Goal: Information Seeking & Learning: Learn about a topic

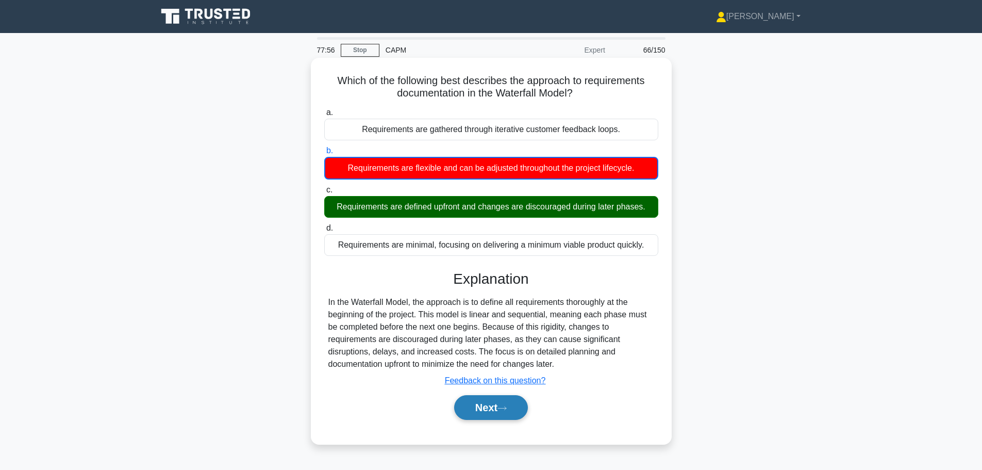
click at [497, 404] on button "Next" at bounding box center [491, 407] width 74 height 25
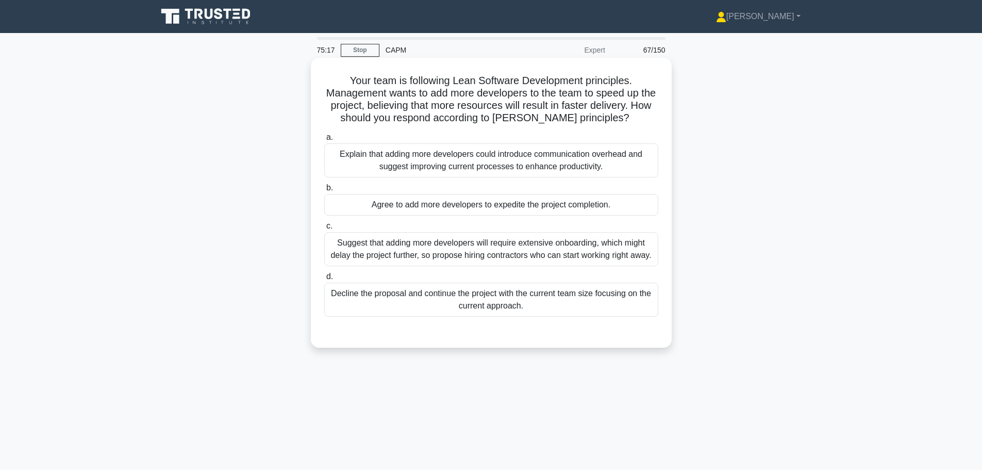
click at [546, 166] on div "Explain that adding more developers could introduce communication overhead and …" at bounding box center [491, 160] width 334 height 34
click at [324, 141] on input "a. Explain that adding more developers could introduce communication overhead a…" at bounding box center [324, 137] width 0 height 7
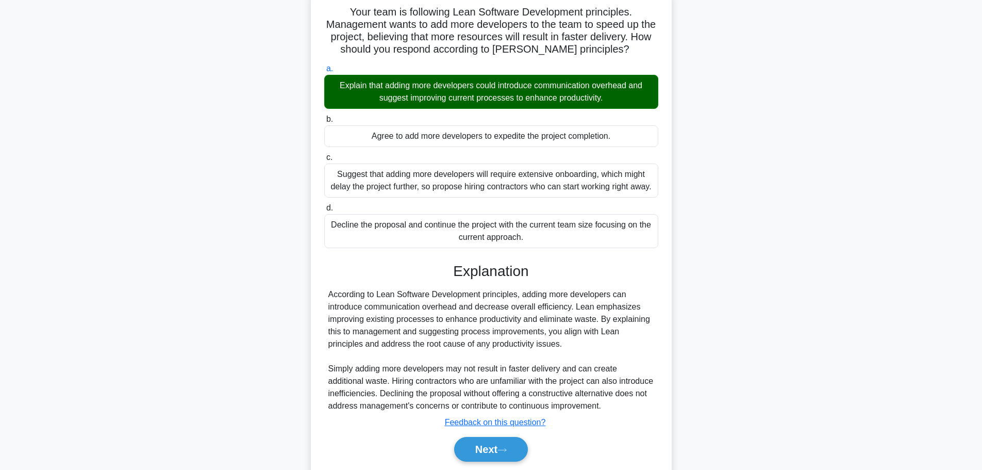
scroll to position [105, 0]
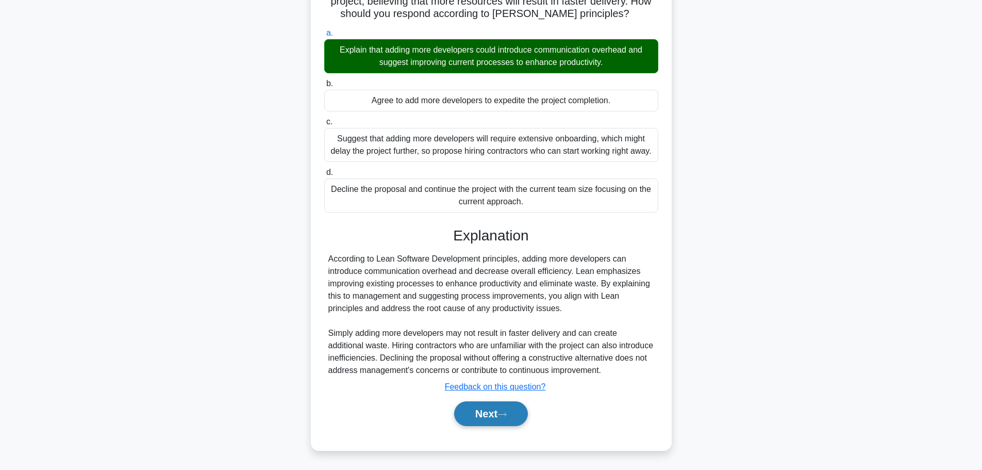
click at [495, 412] on button "Next" at bounding box center [491, 413] width 74 height 25
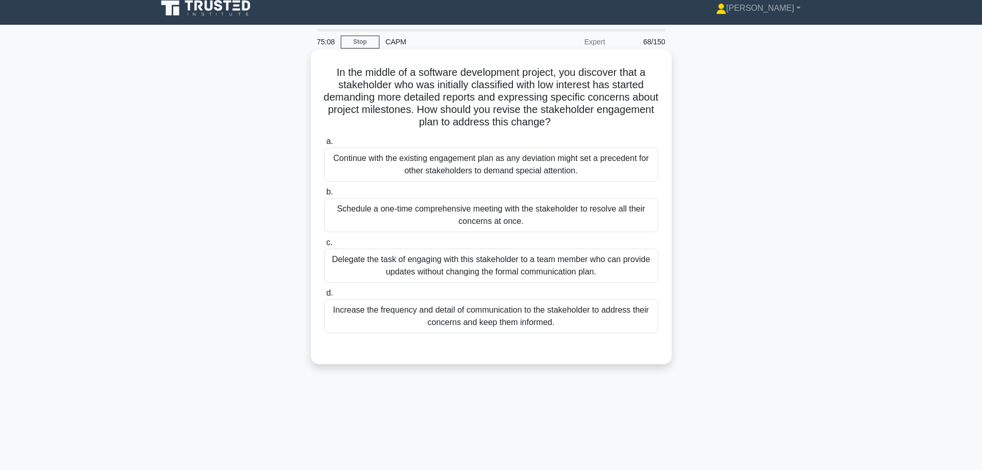
scroll to position [0, 0]
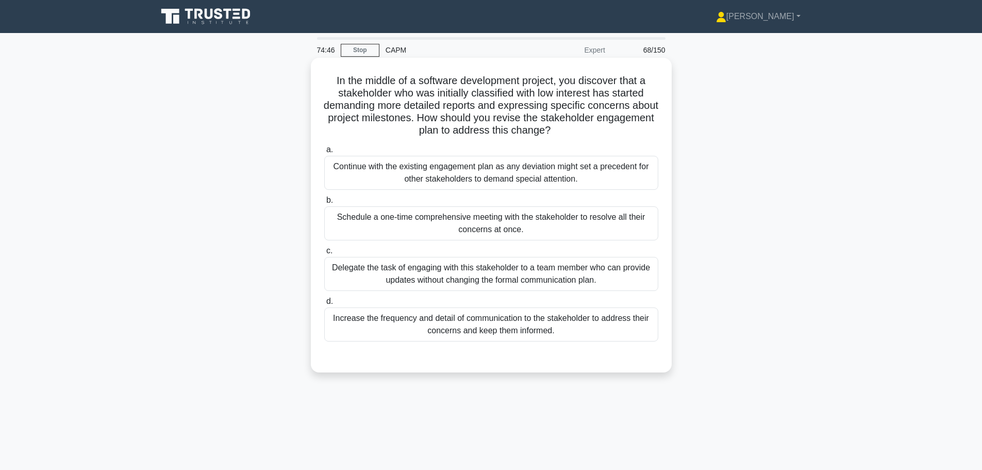
click at [485, 331] on div "Increase the frequency and detail of communication to the stakeholder to addres…" at bounding box center [491, 324] width 334 height 34
click at [324, 305] on input "d. Increase the frequency and detail of communication to the stakeholder to add…" at bounding box center [324, 301] width 0 height 7
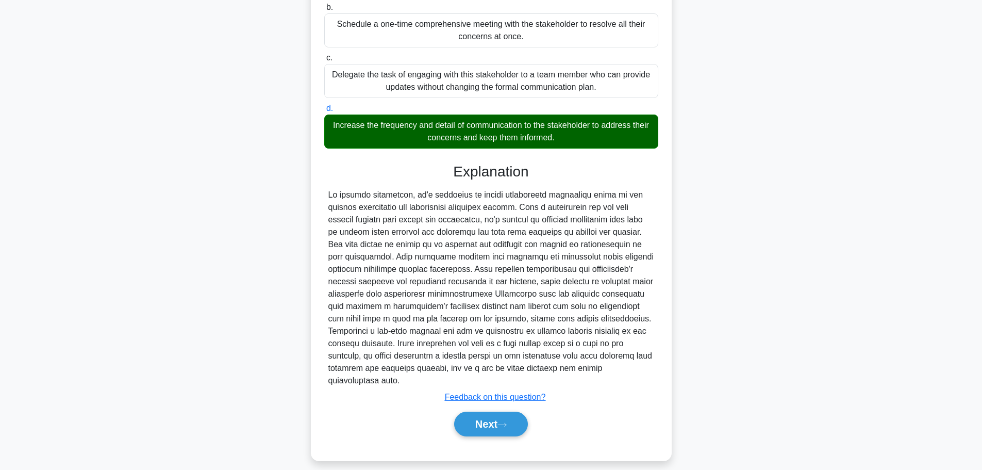
scroll to position [204, 0]
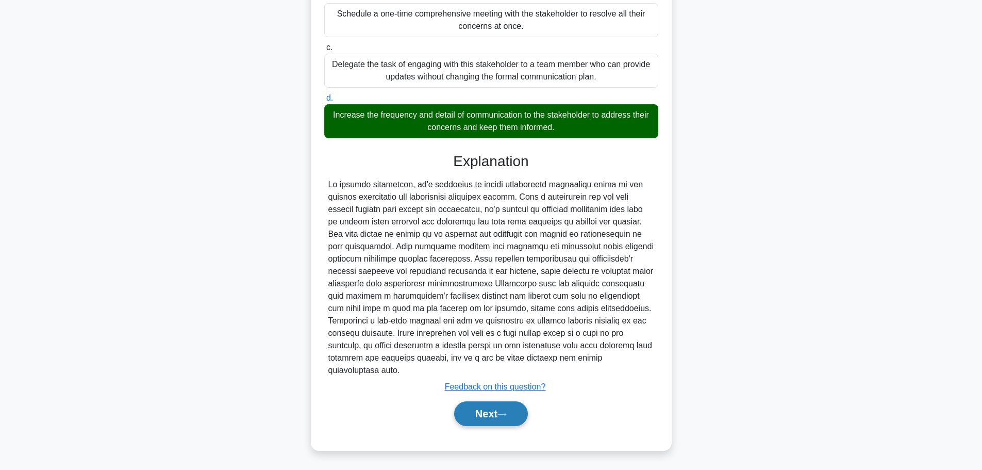
click at [476, 414] on button "Next" at bounding box center [491, 413] width 74 height 25
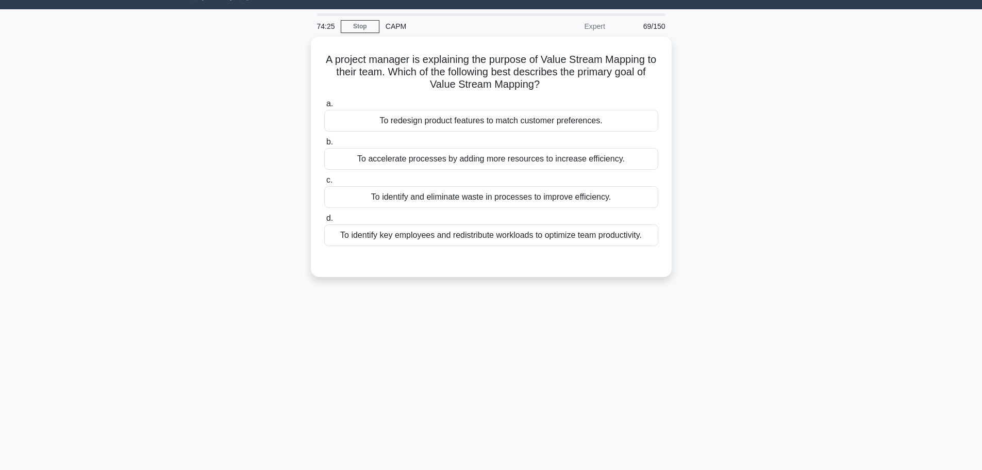
scroll to position [0, 0]
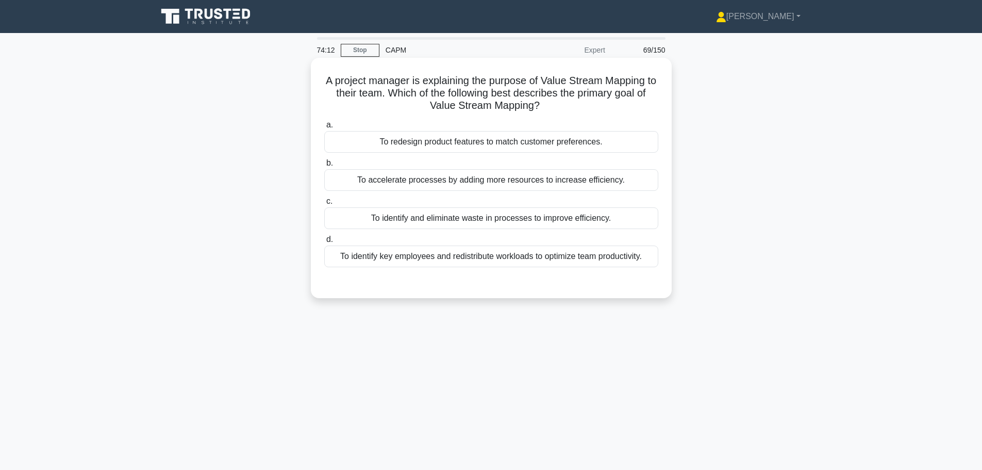
click at [513, 211] on div "To identify and eliminate waste in processes to improve efficiency." at bounding box center [491, 218] width 334 height 22
click at [324, 205] on input "c. To identify and eliminate waste in processes to improve efficiency." at bounding box center [324, 201] width 0 height 7
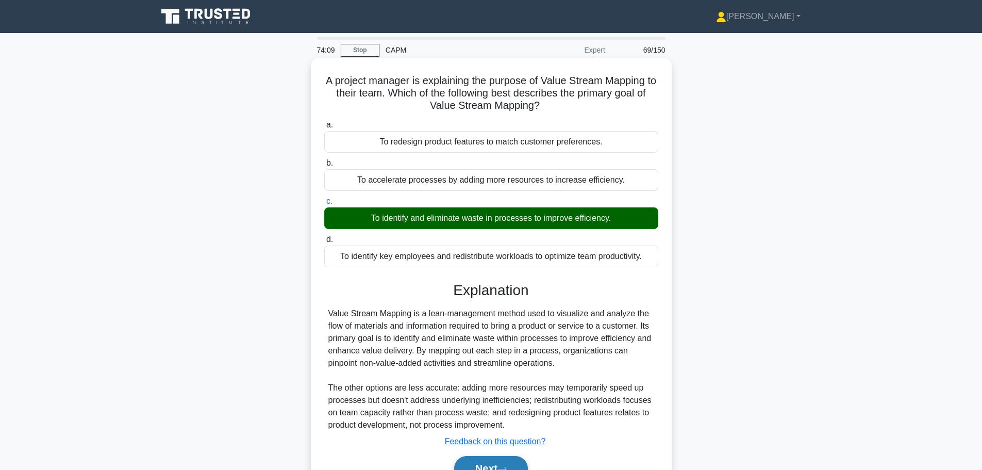
click at [504, 460] on button "Next" at bounding box center [491, 468] width 74 height 25
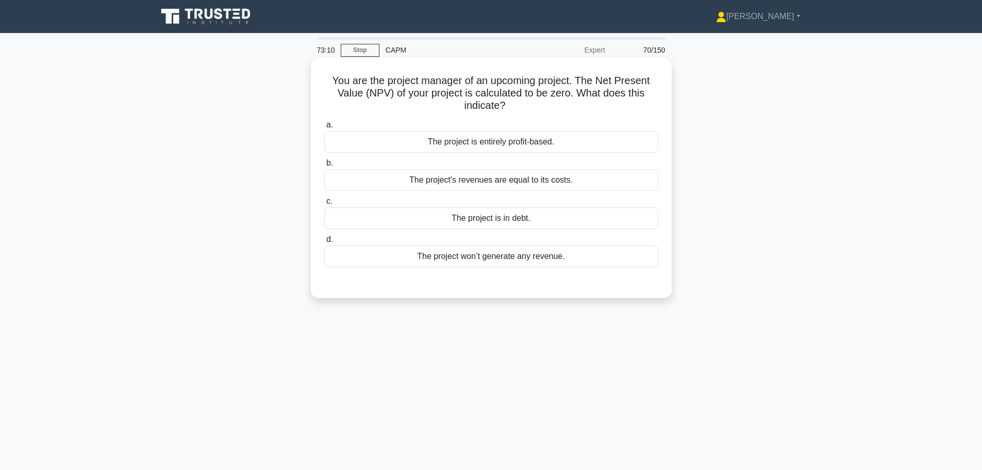
click at [519, 171] on div "The project's revenues are equal to its costs." at bounding box center [491, 180] width 334 height 22
click at [324, 167] on input "b. The project's revenues are equal to its costs." at bounding box center [324, 163] width 0 height 7
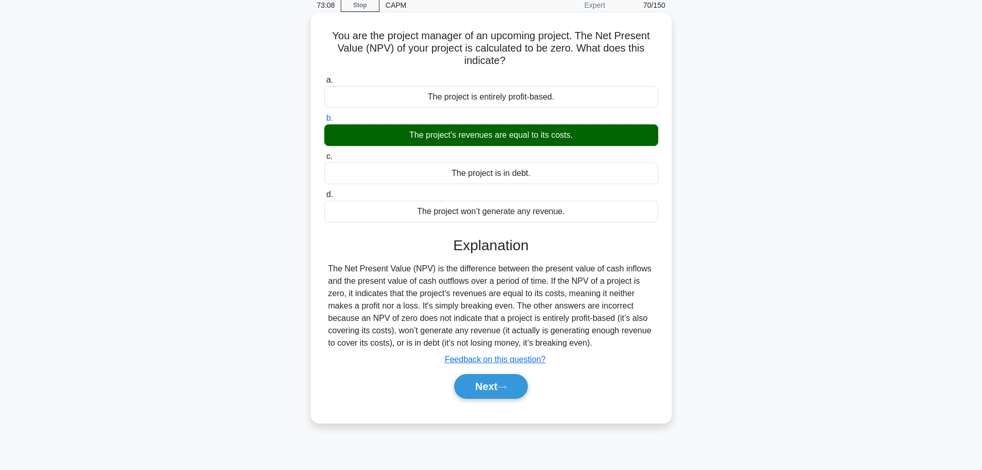
scroll to position [52, 0]
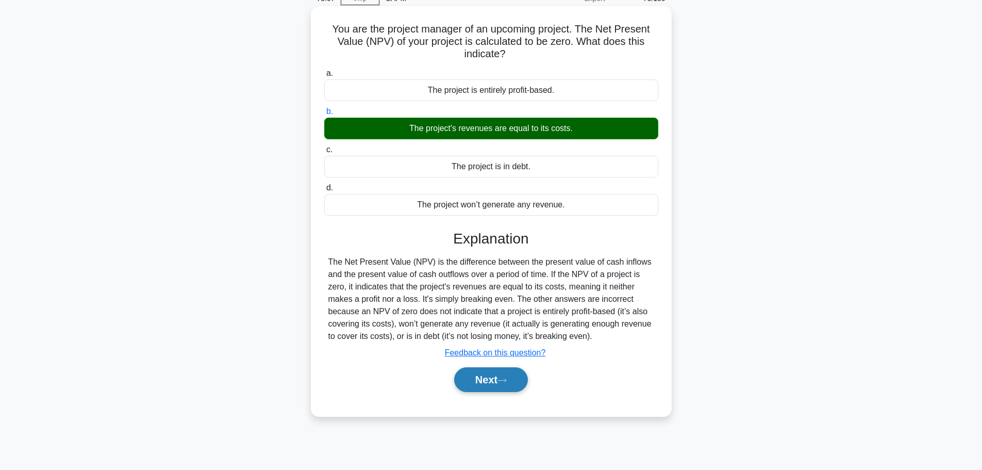
click at [489, 381] on button "Next" at bounding box center [491, 379] width 74 height 25
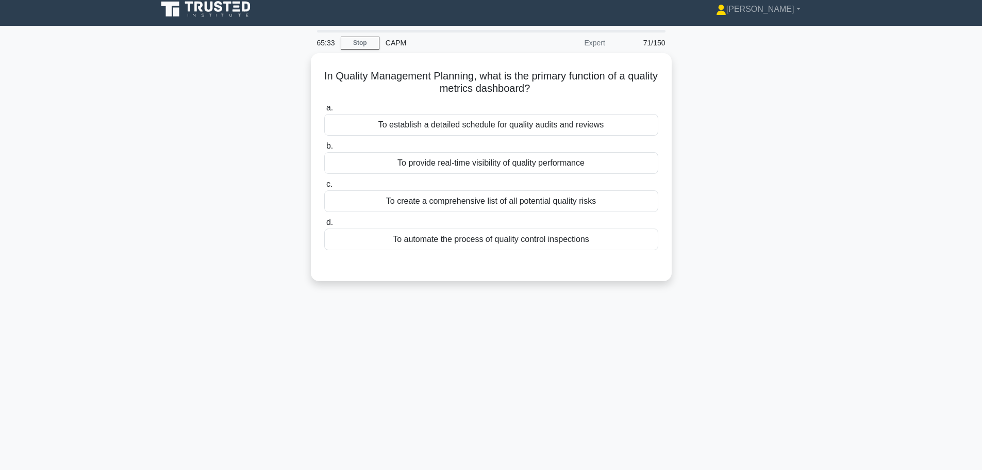
scroll to position [0, 0]
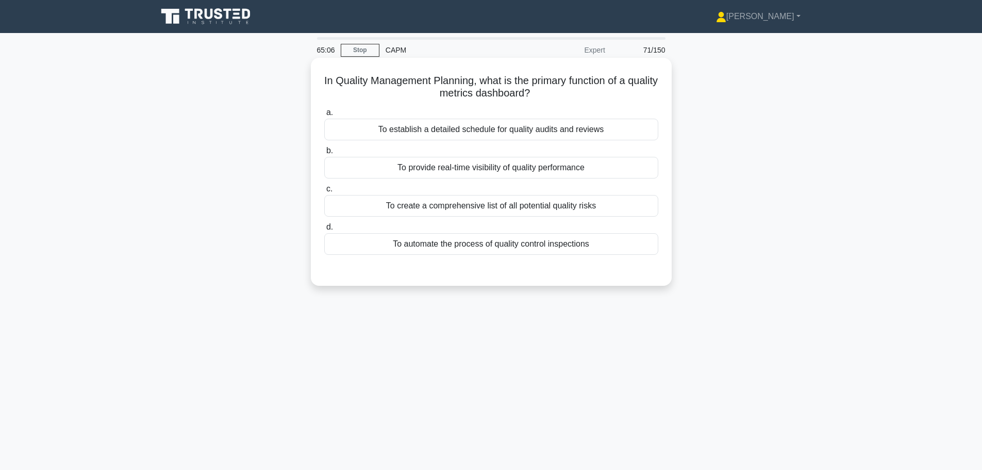
click at [489, 136] on div "To establish a detailed schedule for quality audits and reviews" at bounding box center [491, 130] width 334 height 22
click at [324, 116] on input "a. To establish a detailed schedule for quality audits and reviews" at bounding box center [324, 112] width 0 height 7
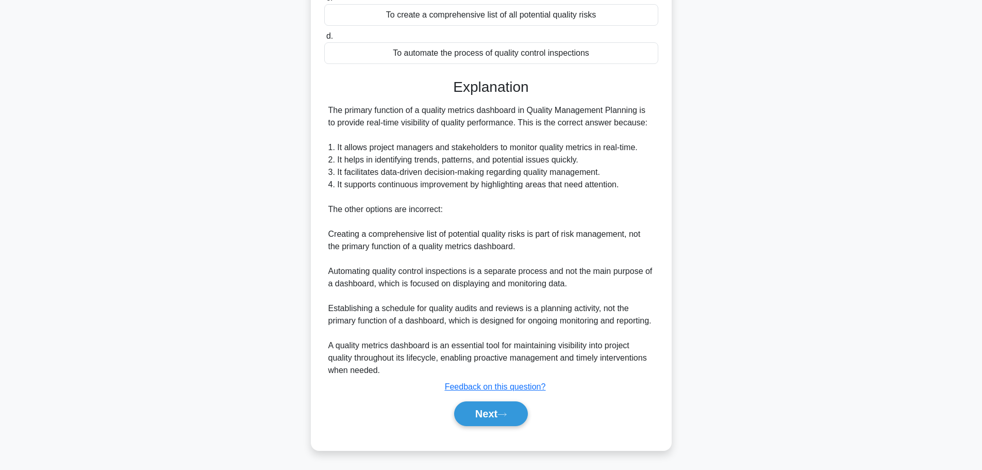
scroll to position [205, 0]
click at [492, 411] on button "Next" at bounding box center [491, 413] width 74 height 25
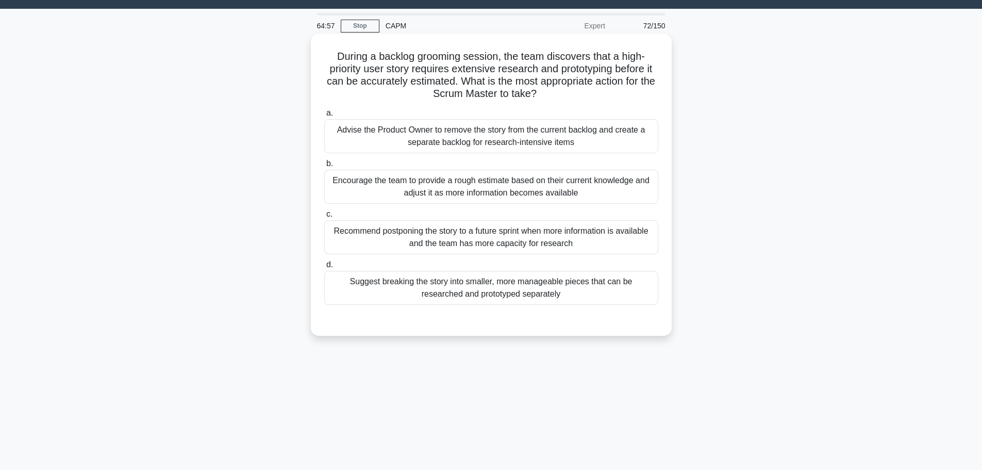
scroll to position [0, 0]
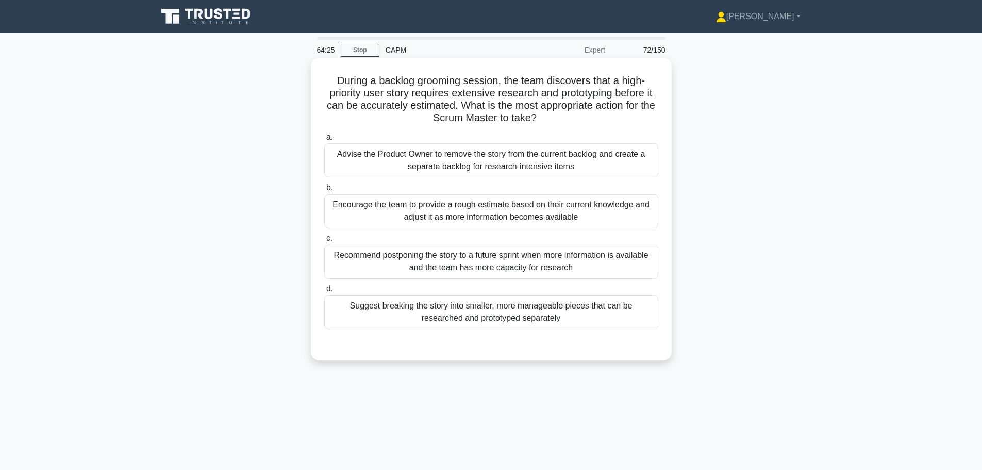
click at [483, 319] on div "Suggest breaking the story into smaller, more manageable pieces that can be res…" at bounding box center [491, 312] width 334 height 34
click at [324, 292] on input "d. Suggest breaking the story into smaller, more manageable pieces that can be …" at bounding box center [324, 289] width 0 height 7
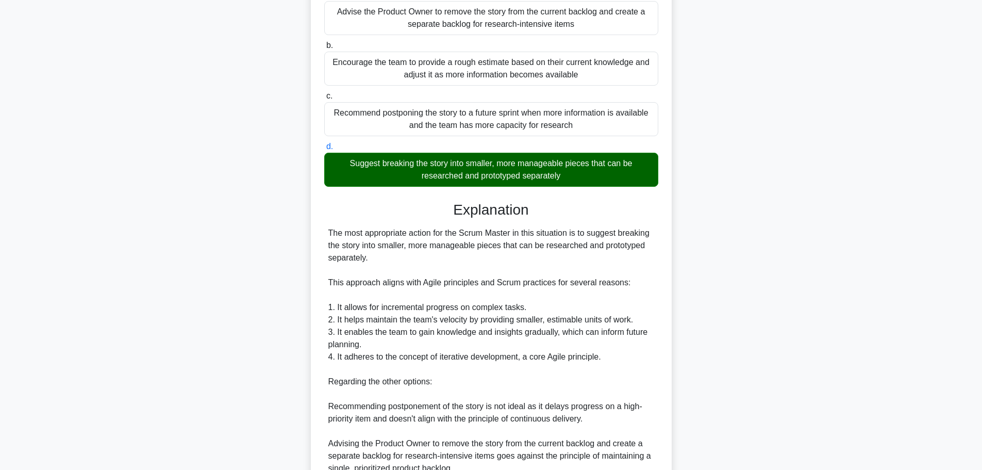
scroll to position [155, 0]
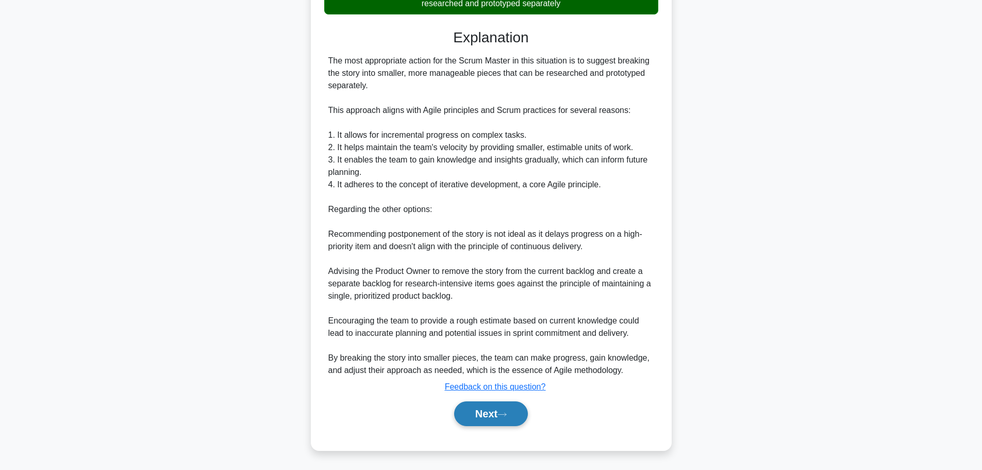
click at [483, 422] on button "Next" at bounding box center [491, 413] width 74 height 25
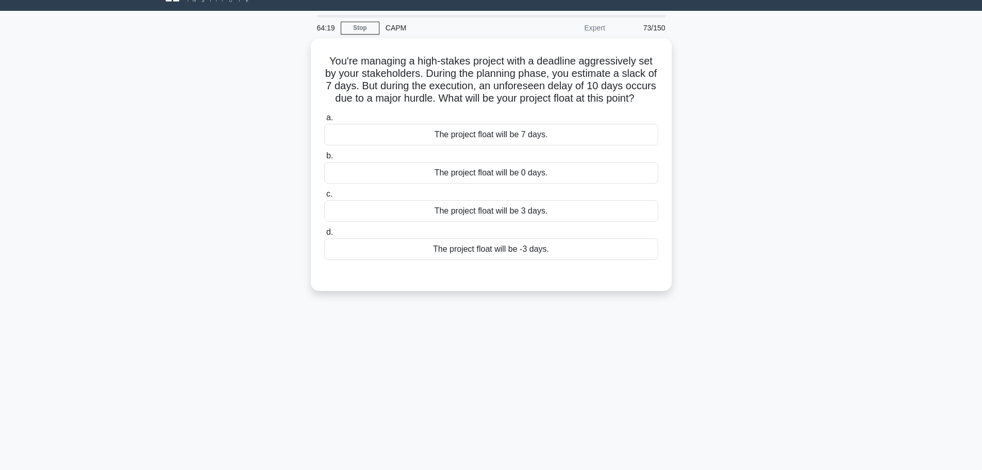
scroll to position [0, 0]
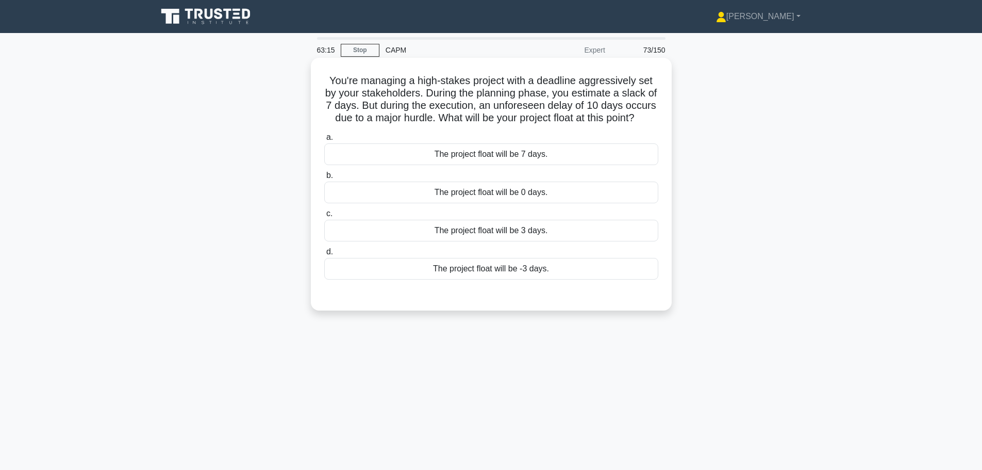
click at [494, 241] on div "The project float will be 3 days." at bounding box center [491, 231] width 334 height 22
click at [324, 217] on input "c. The project float will be 3 days." at bounding box center [324, 213] width 0 height 7
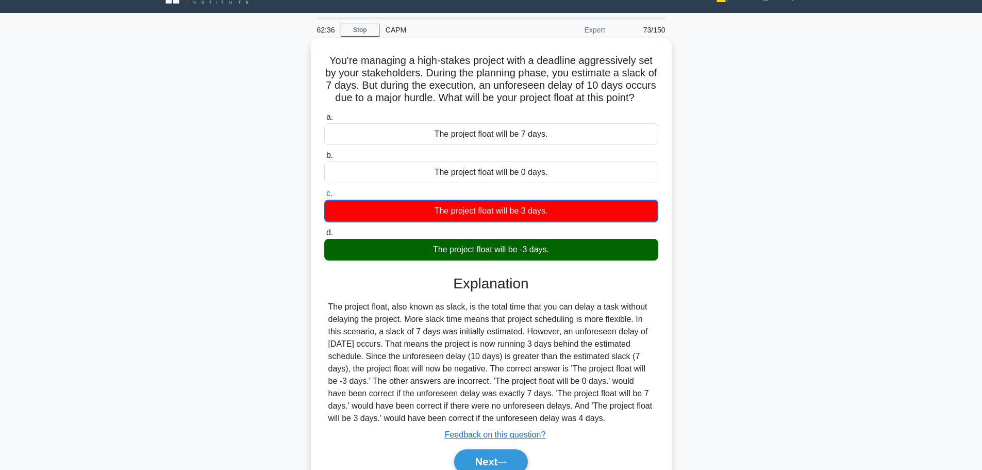
scroll to position [87, 0]
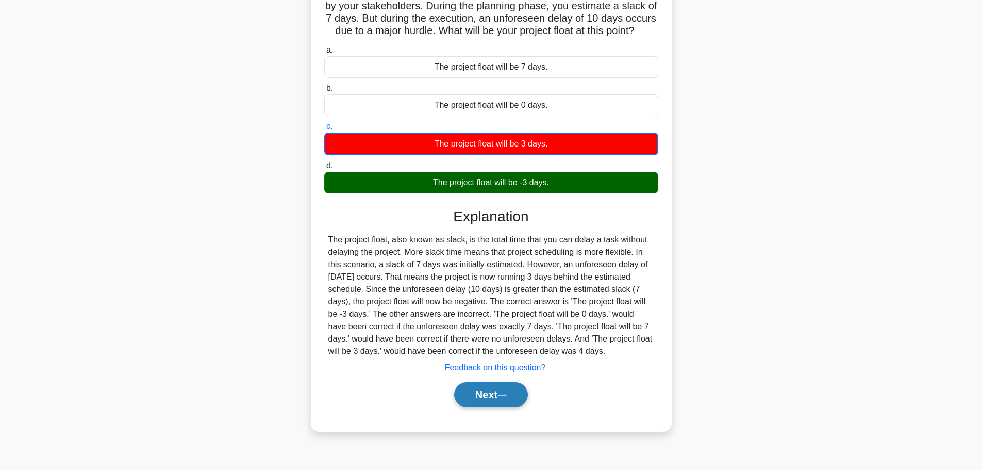
click at [482, 405] on button "Next" at bounding box center [491, 394] width 74 height 25
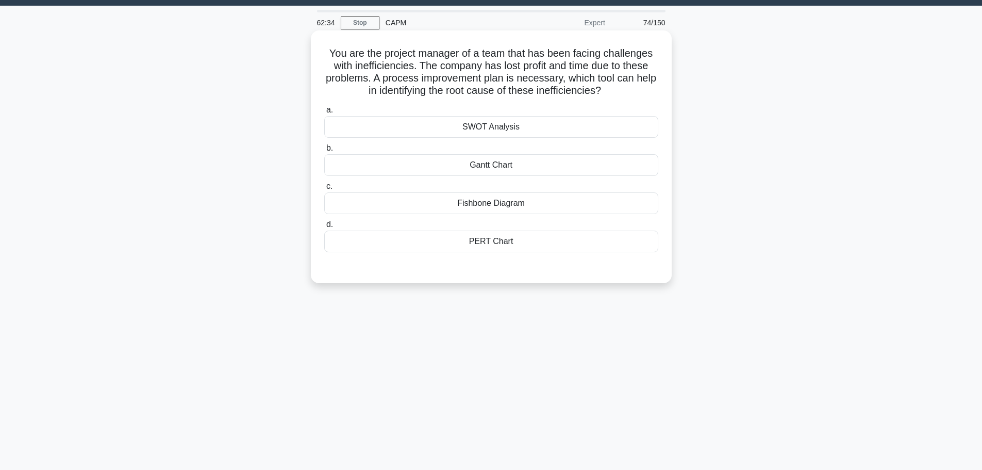
scroll to position [0, 0]
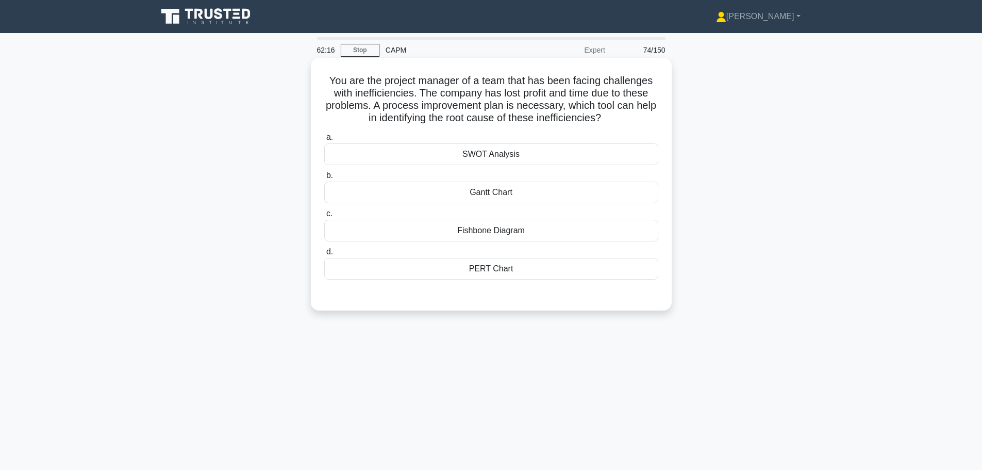
click at [468, 248] on label "d. PERT Chart" at bounding box center [491, 262] width 334 height 34
click at [324, 249] on input "d. PERT Chart" at bounding box center [324, 252] width 0 height 7
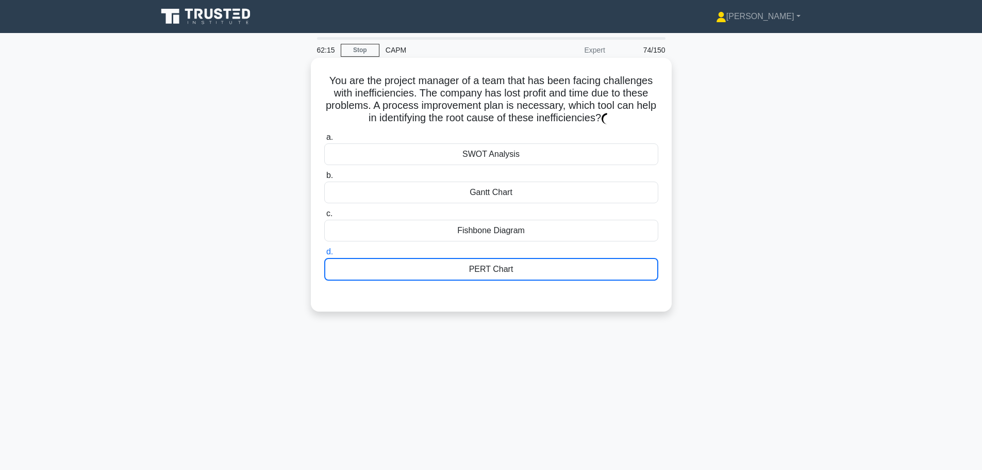
click at [474, 233] on div "Fishbone Diagram" at bounding box center [491, 231] width 334 height 22
click at [324, 217] on input "c. Fishbone Diagram" at bounding box center [324, 213] width 0 height 7
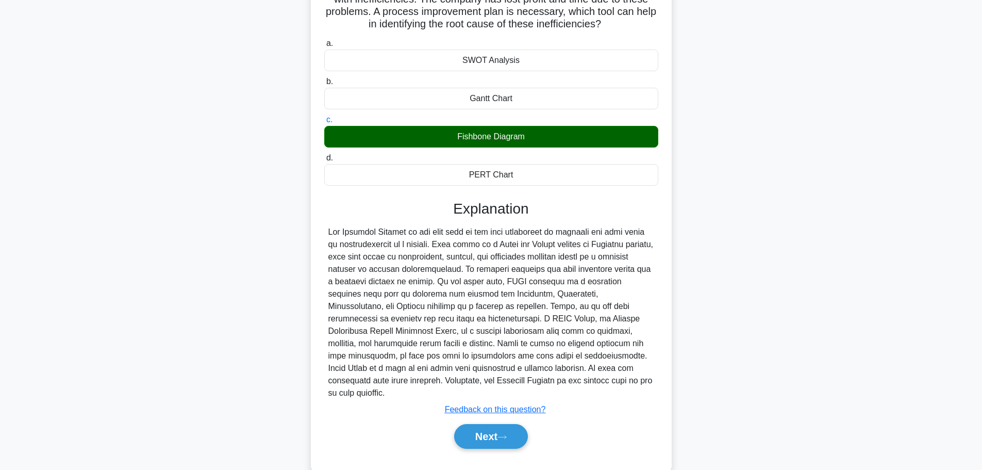
scroll to position [105, 0]
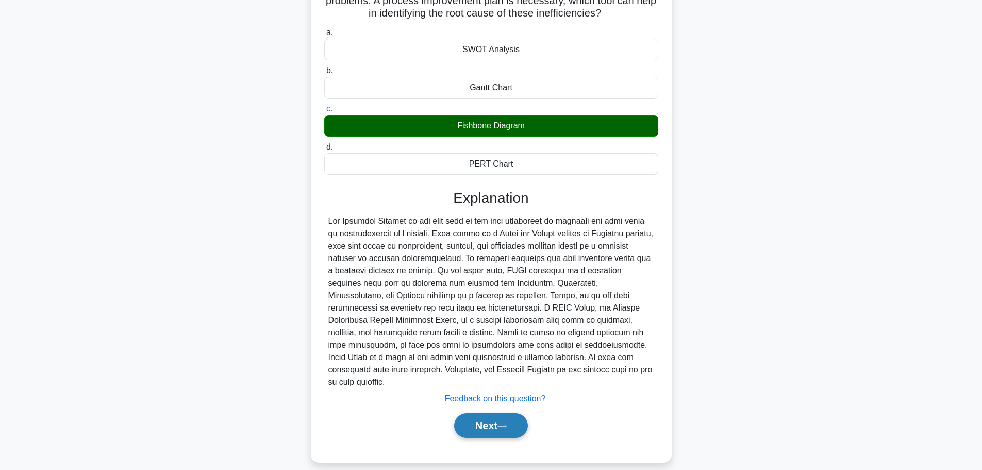
click at [473, 418] on button "Next" at bounding box center [491, 425] width 74 height 25
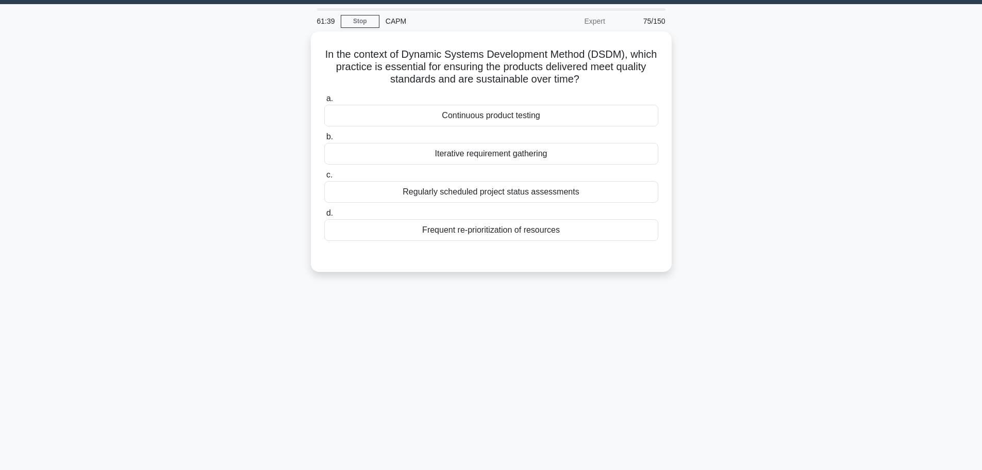
scroll to position [0, 0]
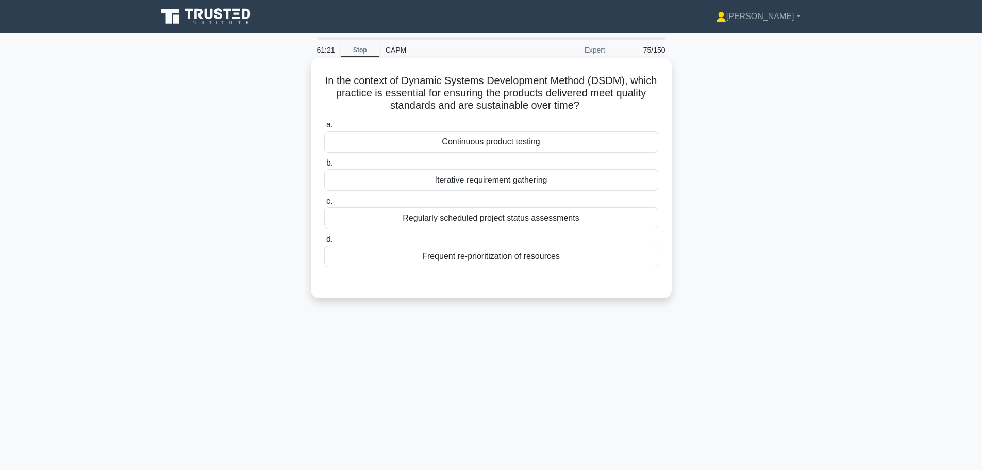
click at [531, 135] on div "Continuous product testing" at bounding box center [491, 142] width 334 height 22
click at [324, 128] on input "a. Continuous product testing" at bounding box center [324, 125] width 0 height 7
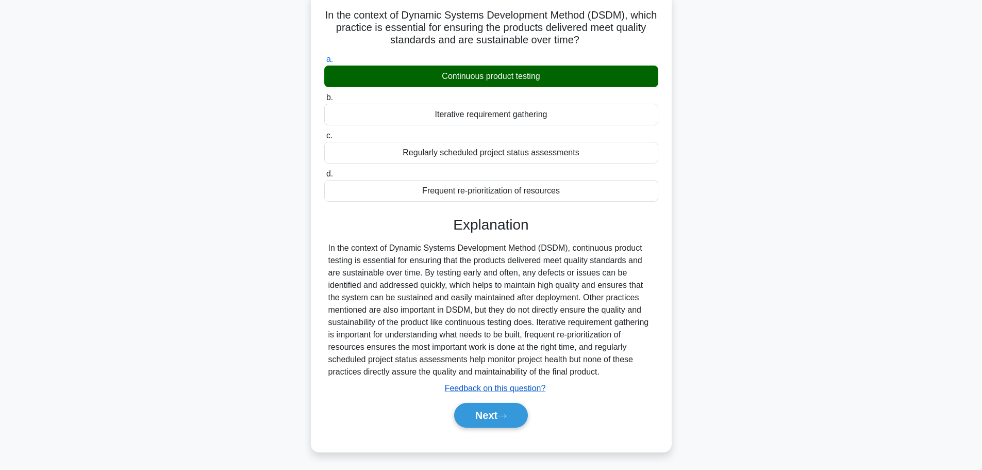
scroll to position [87, 0]
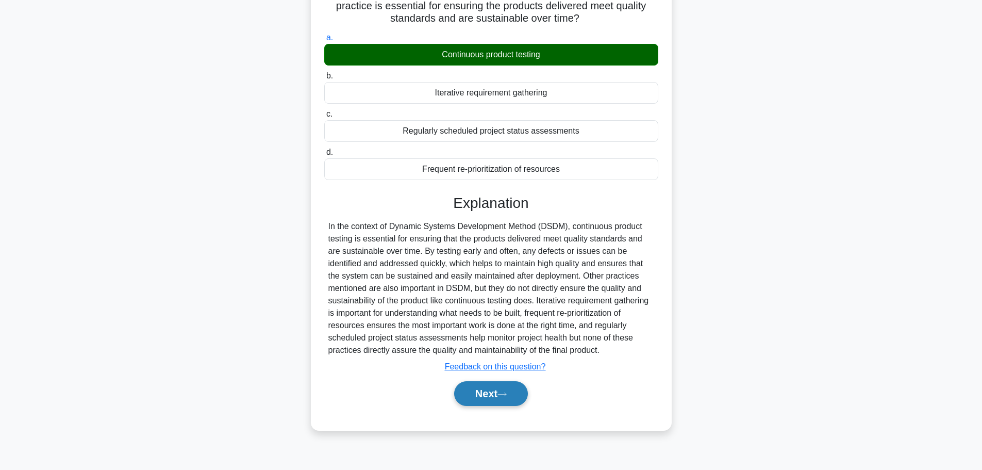
click at [486, 399] on button "Next" at bounding box center [491, 393] width 74 height 25
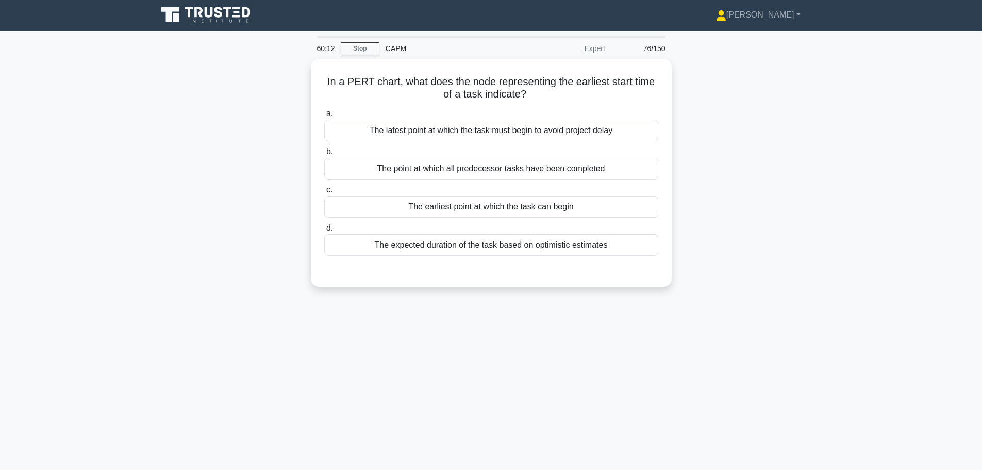
scroll to position [0, 0]
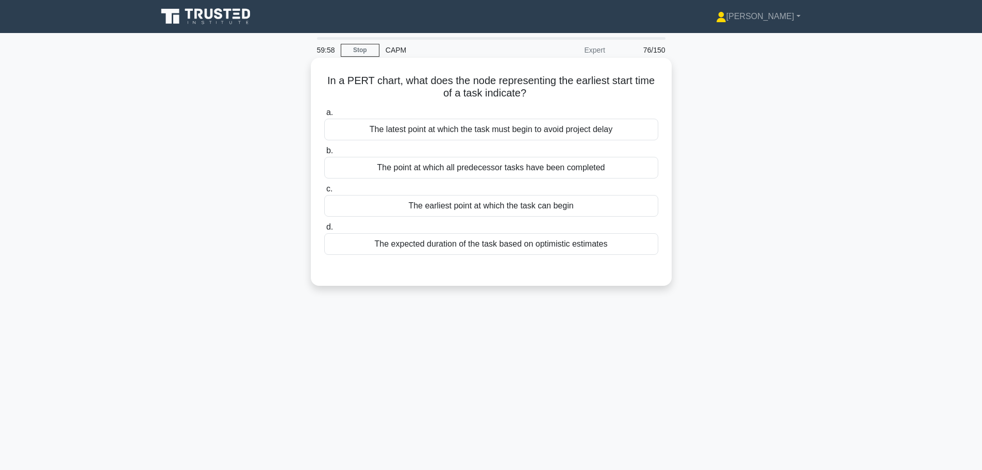
click at [448, 218] on div "a. The latest point at which the task must begin to avoid project delay b. The …" at bounding box center [491, 180] width 347 height 153
click at [451, 211] on div "The earliest point at which the task can begin" at bounding box center [491, 206] width 334 height 22
click at [324, 192] on input "c. The earliest point at which the task can begin" at bounding box center [324, 189] width 0 height 7
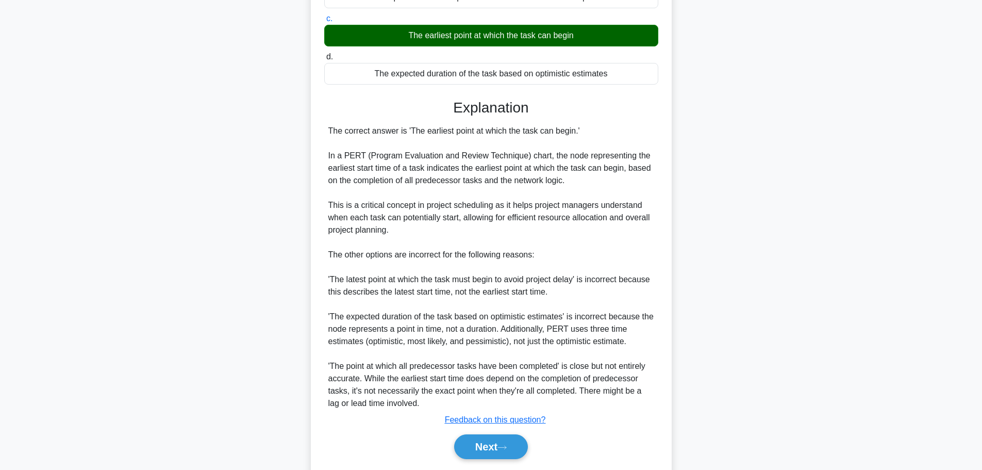
scroll to position [204, 0]
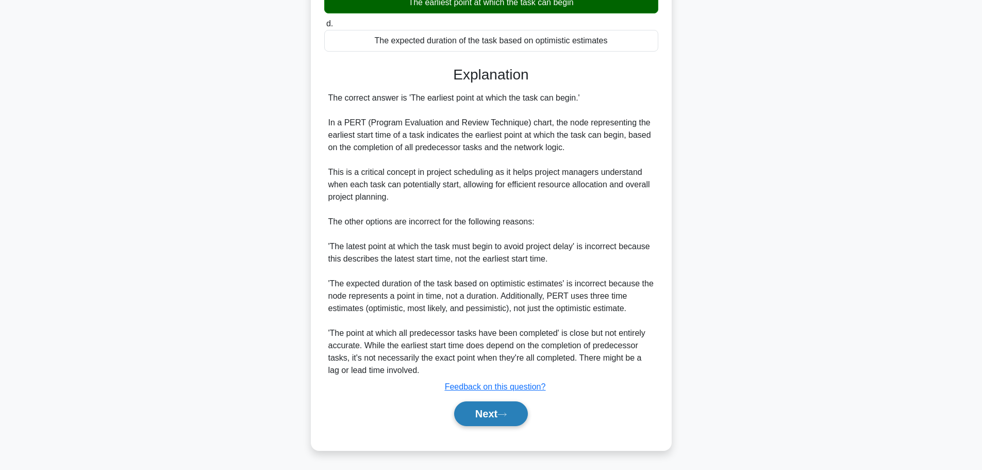
click at [513, 416] on button "Next" at bounding box center [491, 413] width 74 height 25
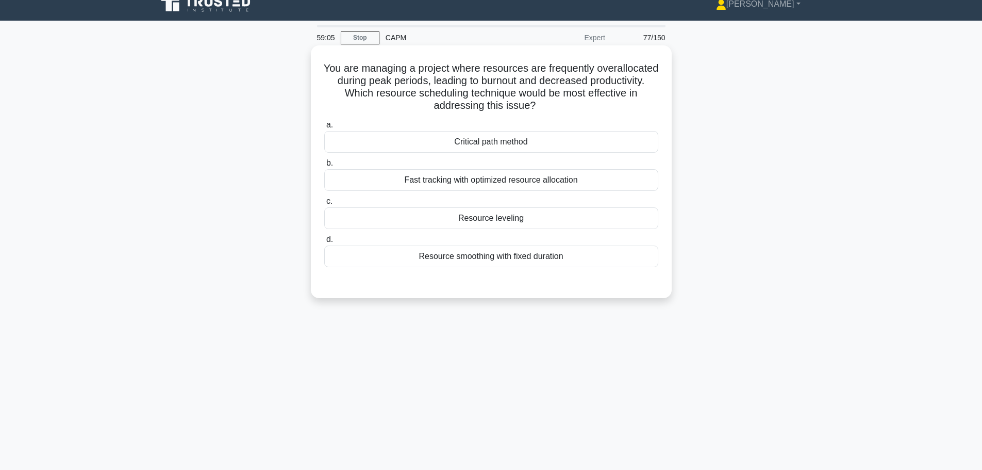
scroll to position [0, 0]
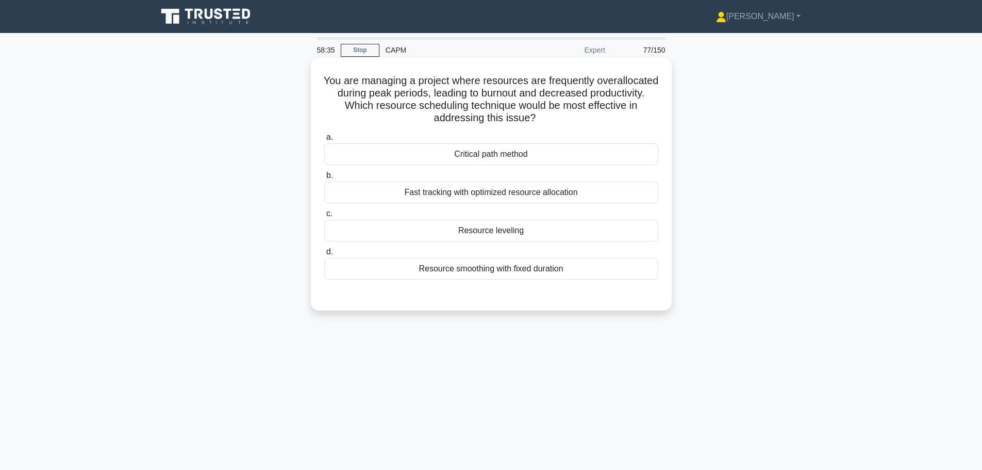
click at [513, 189] on div "Fast tracking with optimized resource allocation" at bounding box center [491, 193] width 334 height 22
click at [324, 179] on input "b. Fast tracking with optimized resource allocation" at bounding box center [324, 175] width 0 height 7
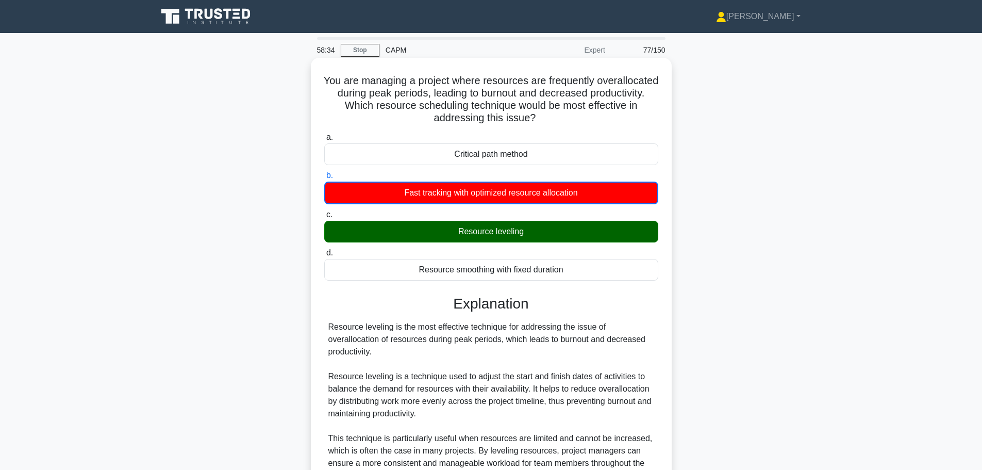
click at [505, 235] on div "Resource leveling" at bounding box center [491, 232] width 334 height 22
click at [324, 218] on input "c. Resource leveling" at bounding box center [324, 214] width 0 height 7
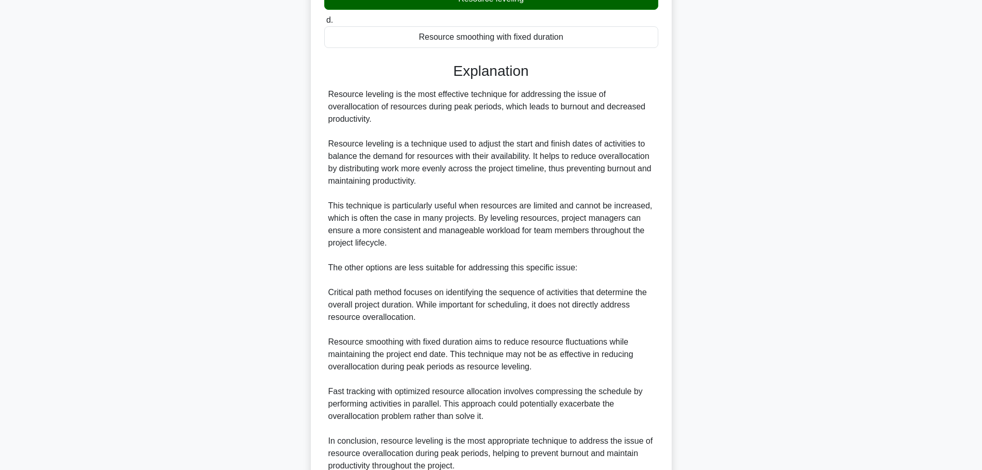
scroll to position [327, 0]
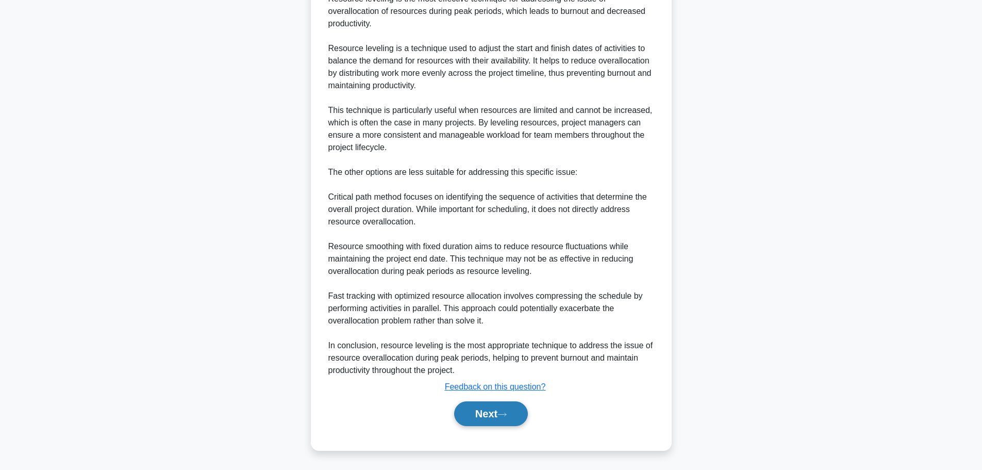
click at [476, 420] on button "Next" at bounding box center [491, 413] width 74 height 25
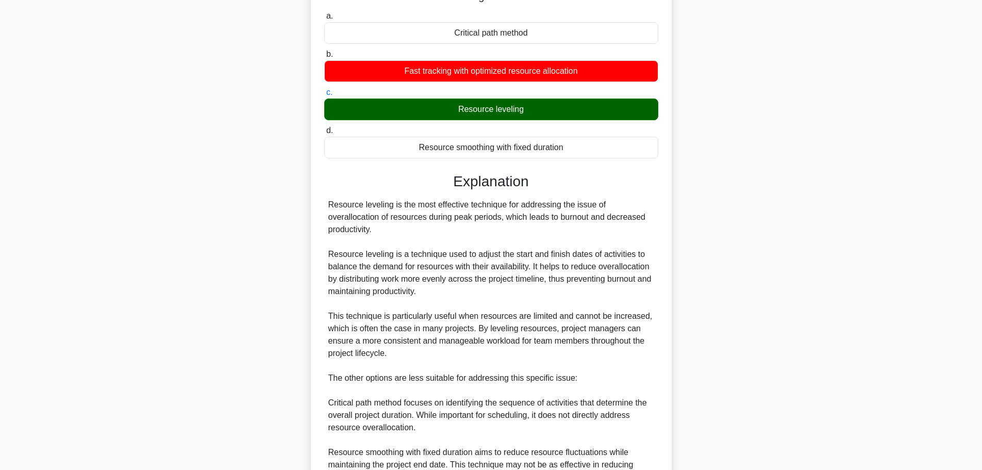
scroll to position [87, 0]
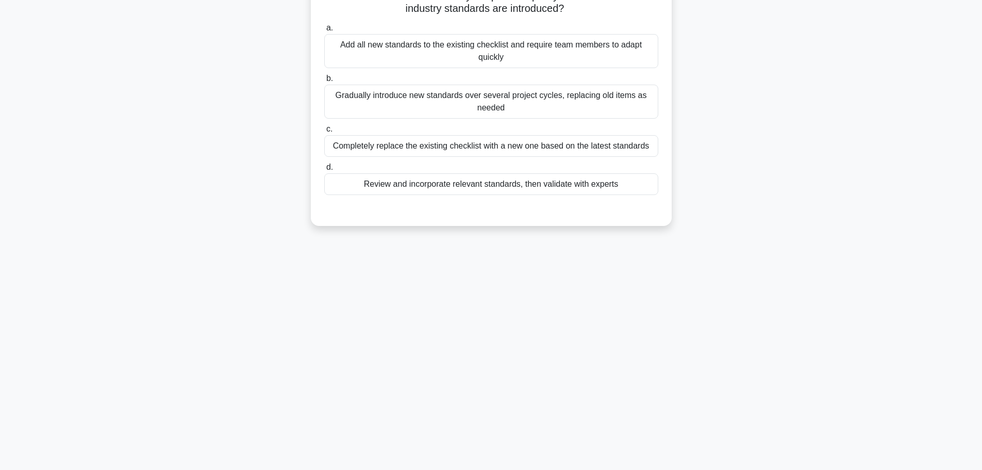
click at [472, 320] on div "53:22 Stop CAPM Expert 78/150 What is the most effective way to update a qualit…" at bounding box center [491, 208] width 681 height 516
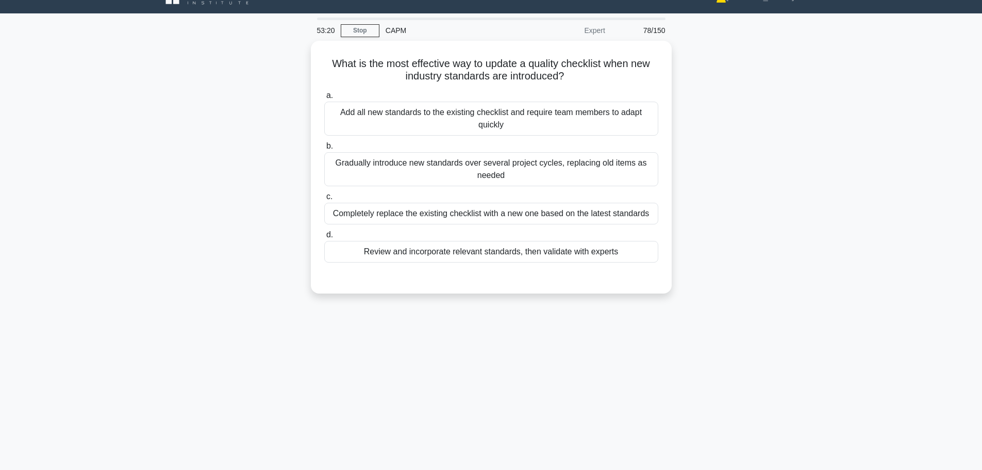
scroll to position [0, 0]
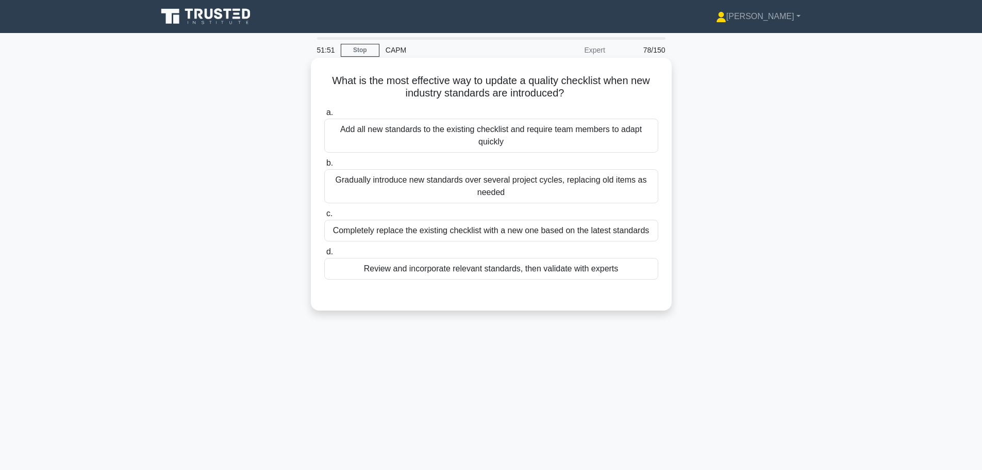
click at [564, 267] on div "Review and incorporate relevant standards, then validate with experts" at bounding box center [491, 269] width 334 height 22
click at [324, 255] on input "d. Review and incorporate relevant standards, then validate with experts" at bounding box center [324, 252] width 0 height 7
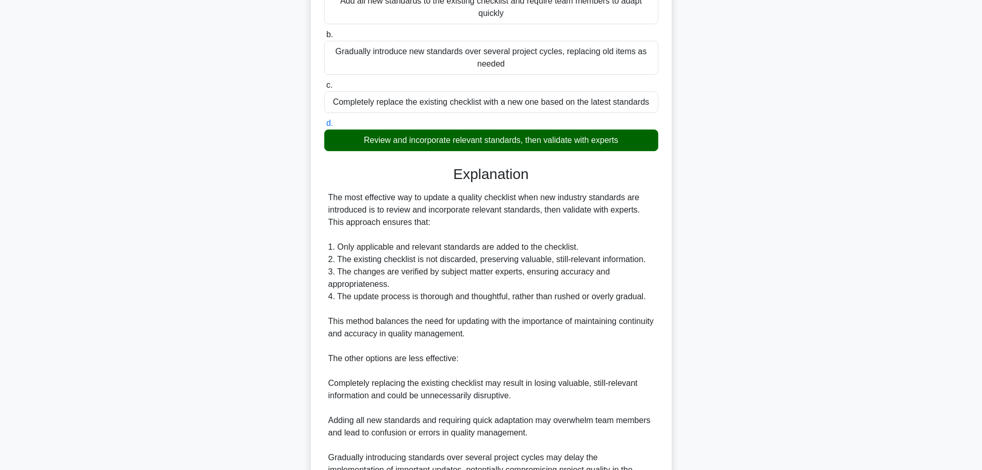
scroll to position [241, 0]
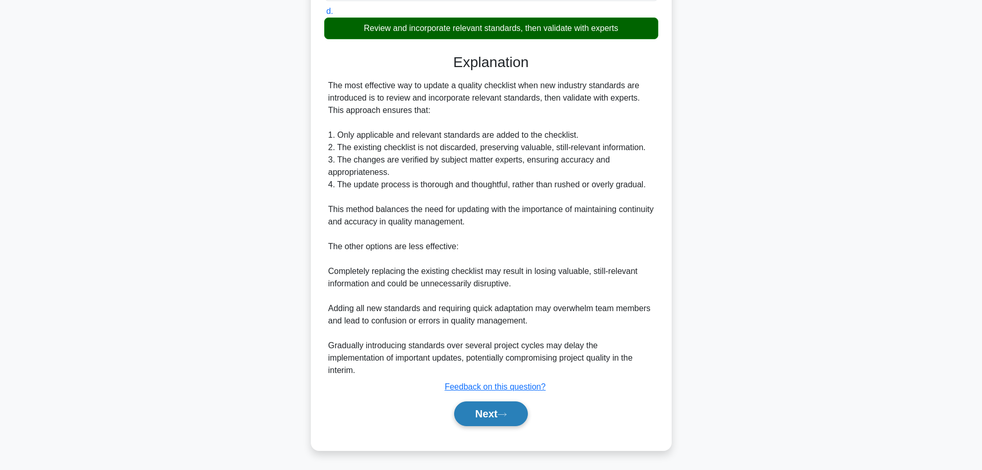
click at [481, 411] on button "Next" at bounding box center [491, 413] width 74 height 25
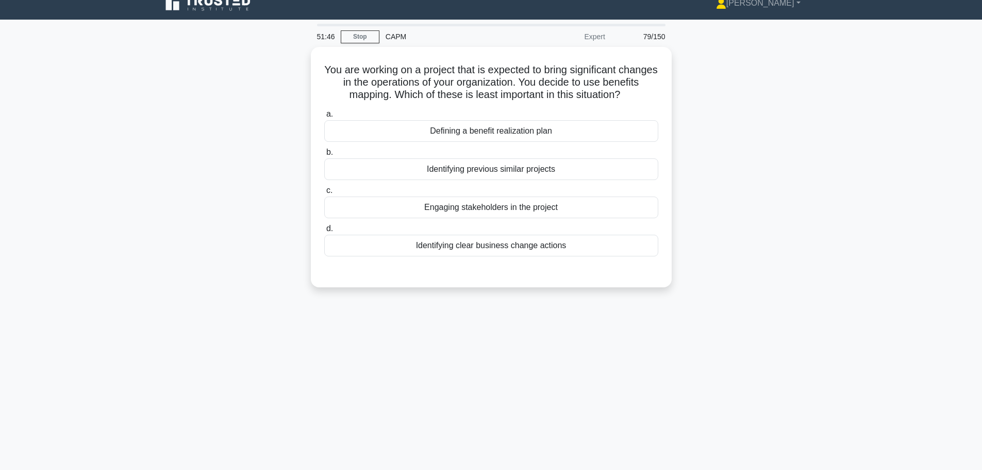
scroll to position [0, 0]
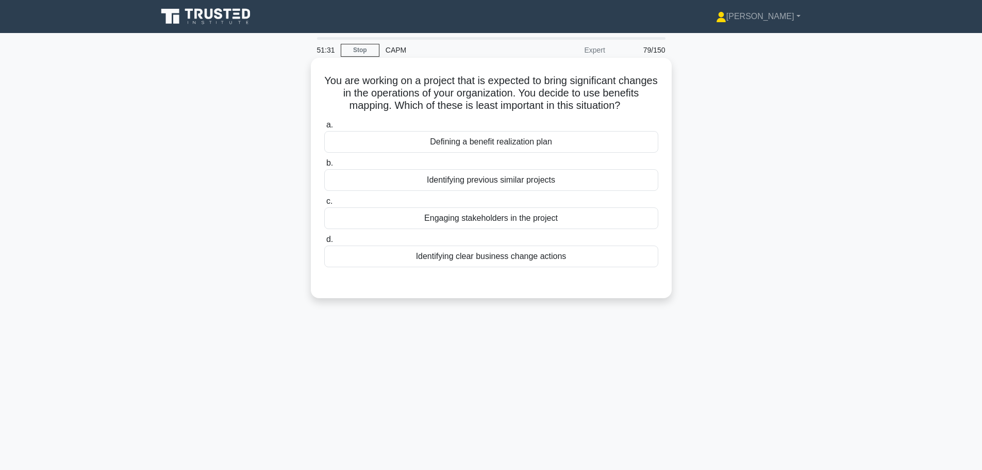
click at [536, 187] on div "Identifying previous similar projects" at bounding box center [491, 180] width 334 height 22
click at [324, 167] on input "b. Identifying previous similar projects" at bounding box center [324, 163] width 0 height 7
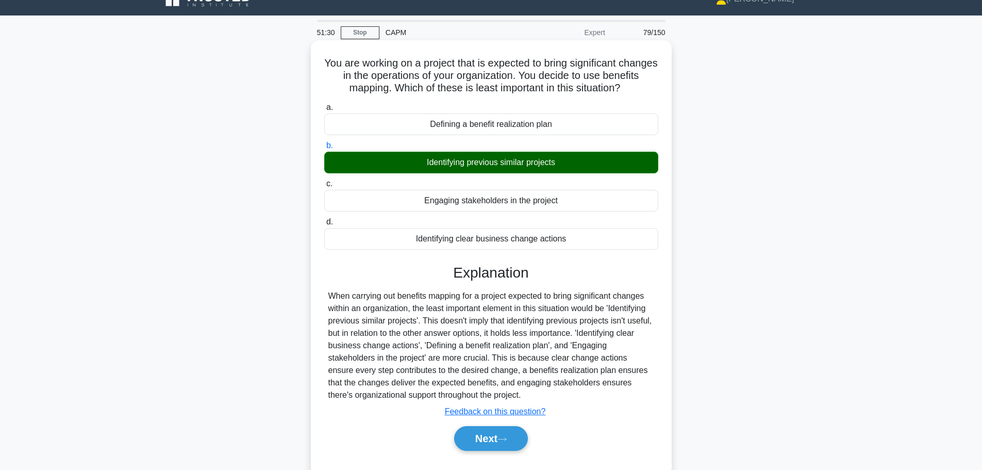
scroll to position [87, 0]
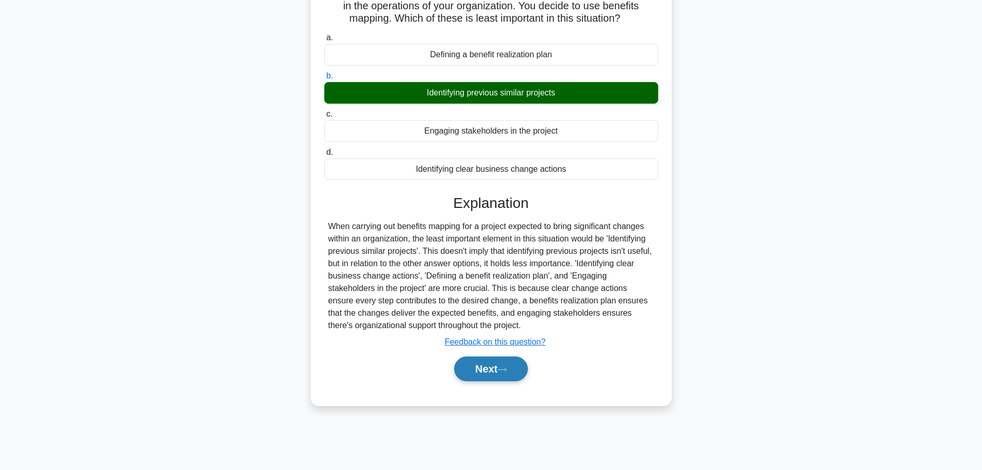
click at [503, 372] on icon at bounding box center [502, 370] width 9 height 6
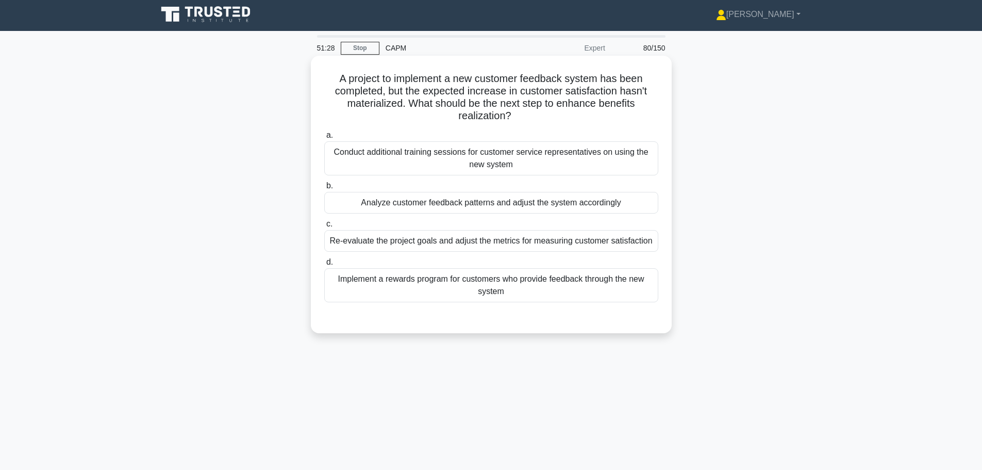
scroll to position [0, 0]
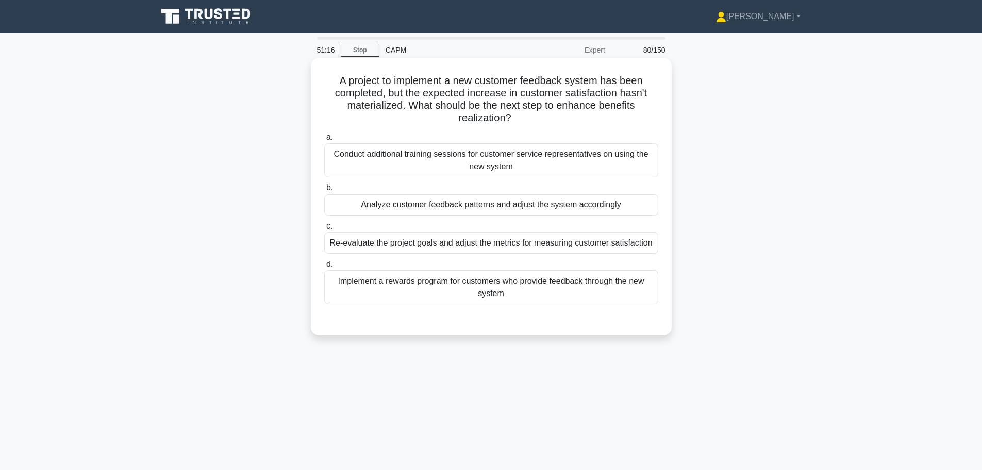
click at [497, 244] on div "Re-evaluate the project goals and adjust the metrics for measuring customer sat…" at bounding box center [491, 243] width 334 height 22
click at [324, 229] on input "c. Re-evaluate the project goals and adjust the metrics for measuring customer …" at bounding box center [324, 226] width 0 height 7
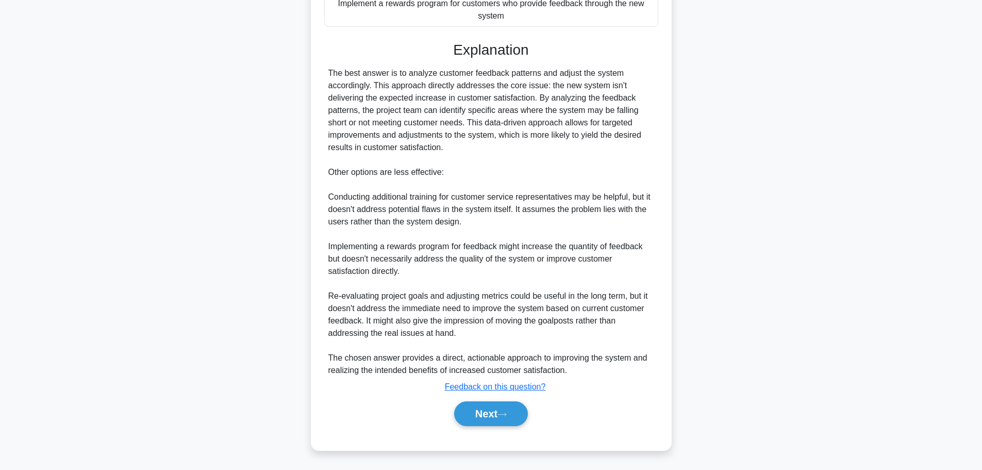
scroll to position [291, 0]
click at [490, 405] on button "Next" at bounding box center [491, 413] width 74 height 25
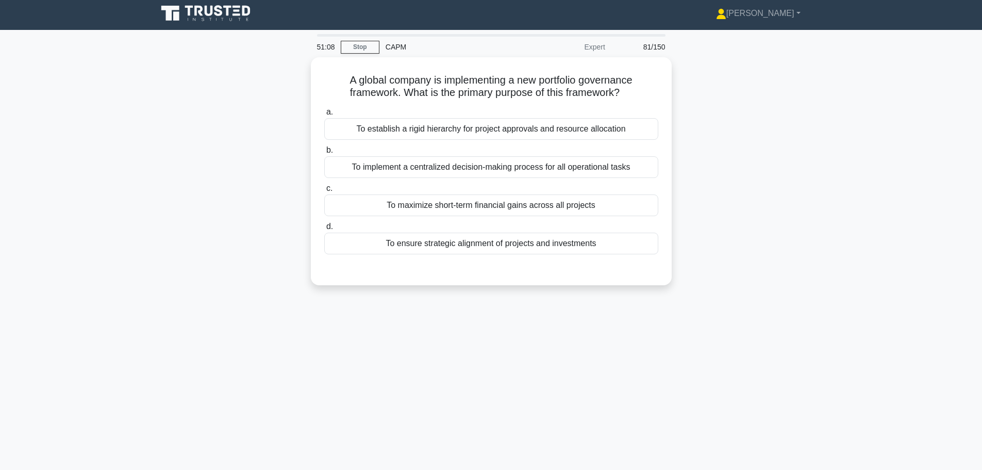
scroll to position [0, 0]
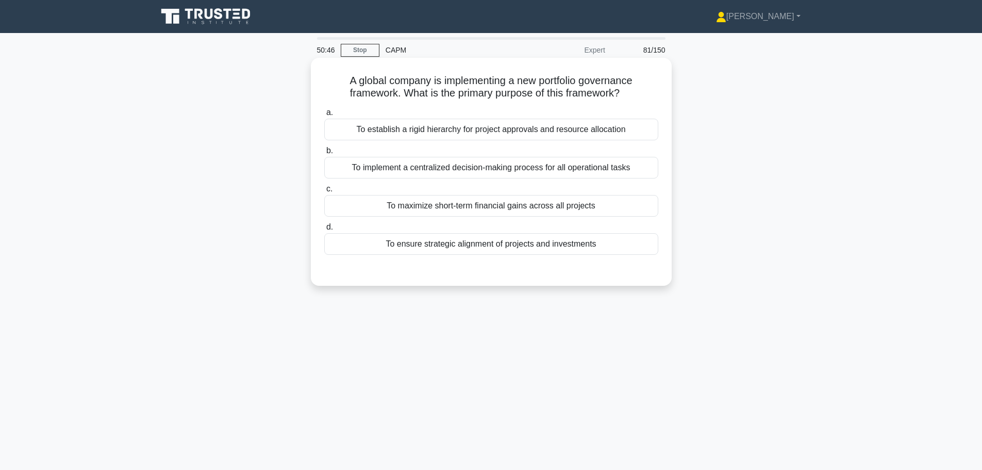
click at [443, 233] on label "d. To ensure strategic alignment of projects and investments" at bounding box center [491, 238] width 334 height 34
click at [324, 230] on input "d. To ensure strategic alignment of projects and investments" at bounding box center [324, 227] width 0 height 7
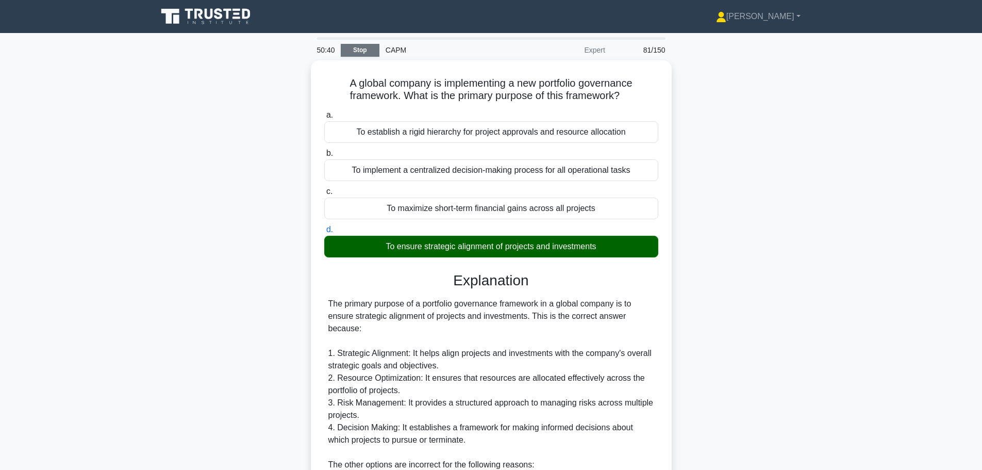
click at [354, 55] on link "Stop" at bounding box center [360, 50] width 39 height 13
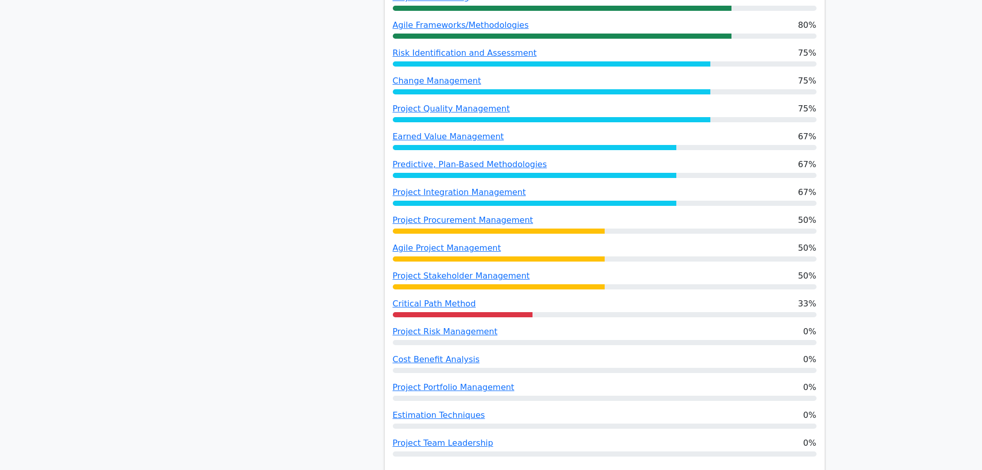
scroll to position [619, 0]
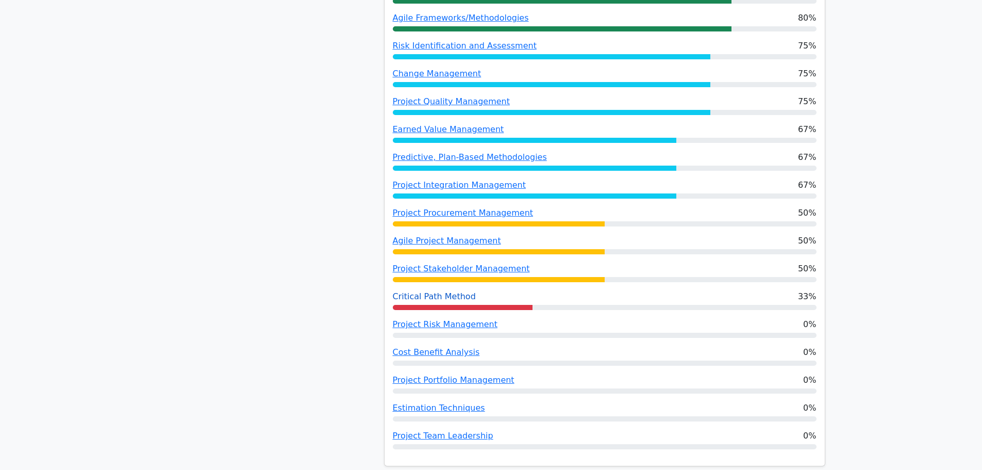
click at [425, 299] on link "Critical Path Method" at bounding box center [434, 296] width 83 height 10
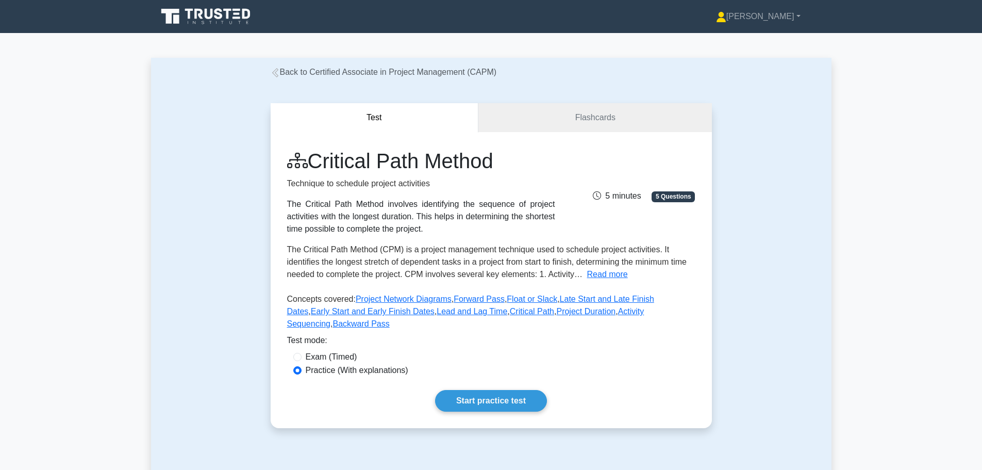
click at [289, 69] on link "Back to Certified Associate in Project Management (CAPM)" at bounding box center [384, 72] width 226 height 9
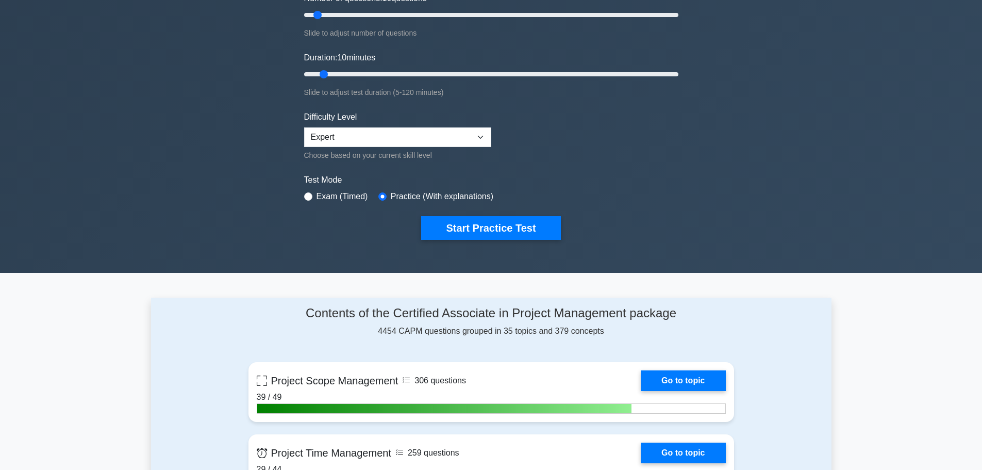
scroll to position [126, 0]
